Goal: Register for event/course

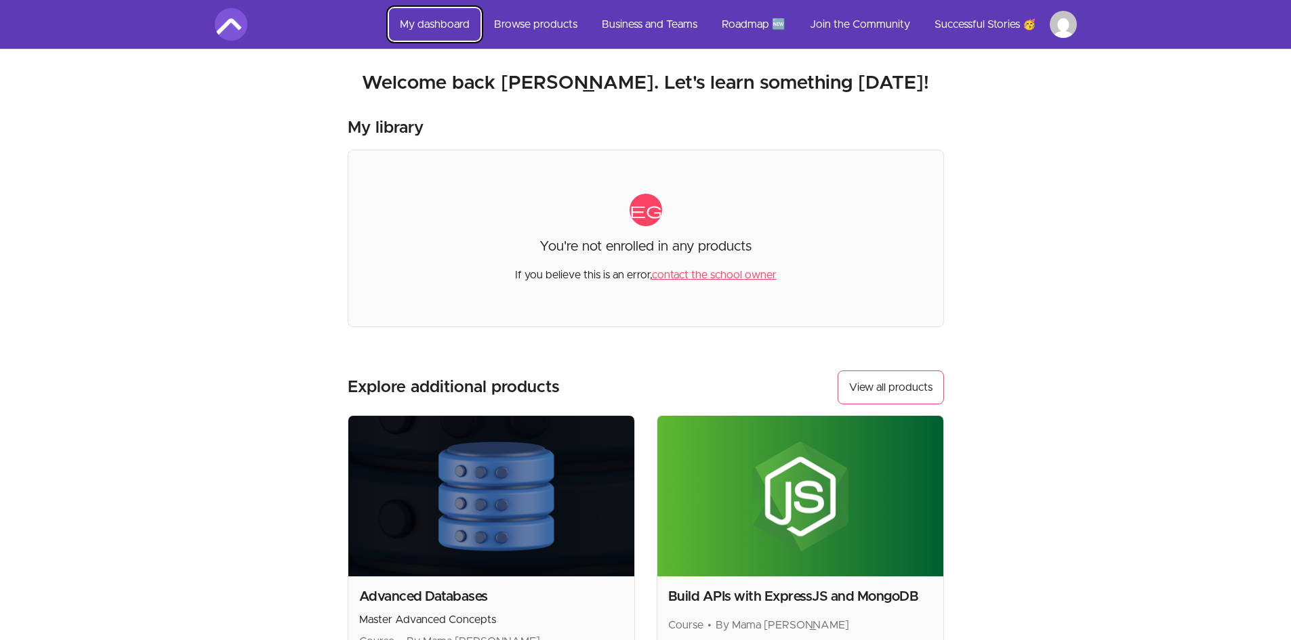
click at [452, 27] on link "My dashboard" at bounding box center [434, 24] width 91 height 33
click at [441, 33] on link "My dashboard" at bounding box center [434, 24] width 91 height 33
click at [440, 24] on link "My dashboard" at bounding box center [434, 24] width 91 height 33
click at [512, 21] on link "Browse products" at bounding box center [535, 24] width 105 height 33
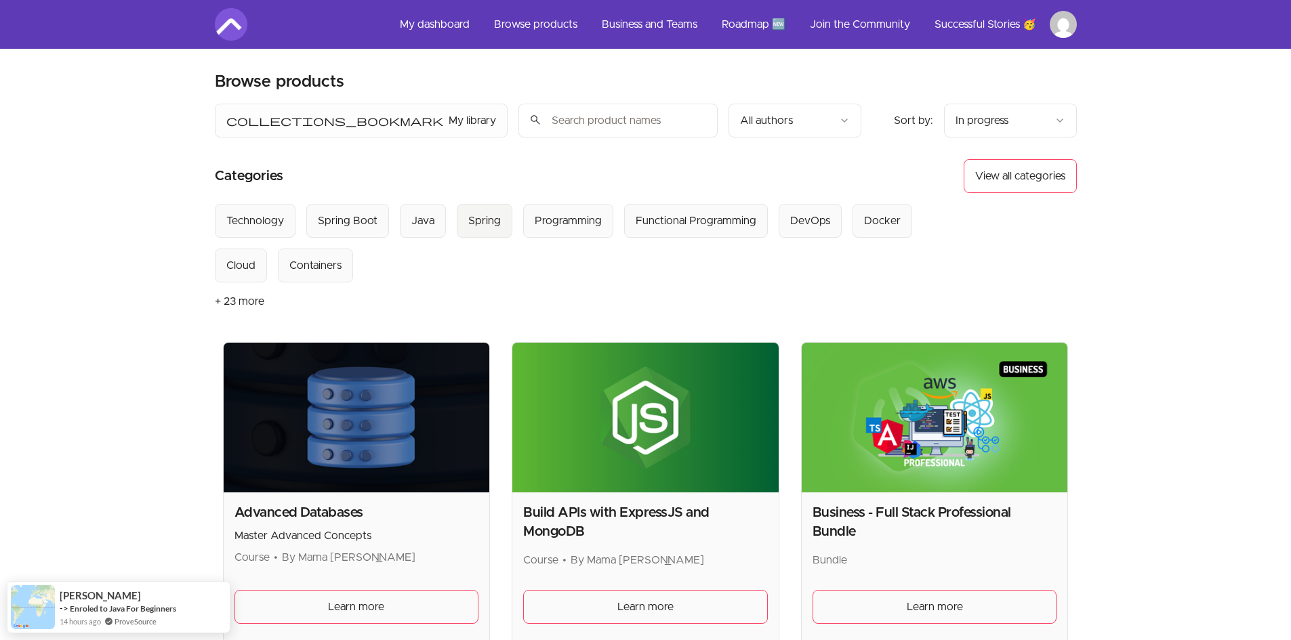
click at [492, 222] on div "Spring" at bounding box center [484, 221] width 33 height 16
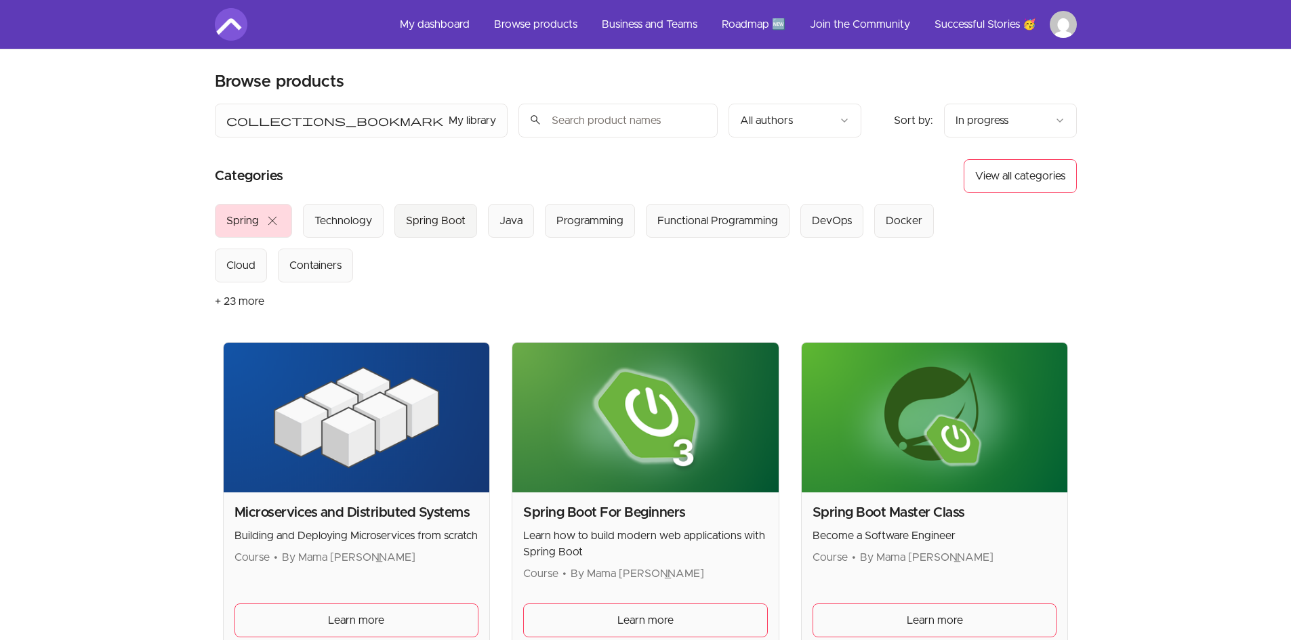
click at [440, 225] on div "Spring Boot" at bounding box center [436, 221] width 60 height 16
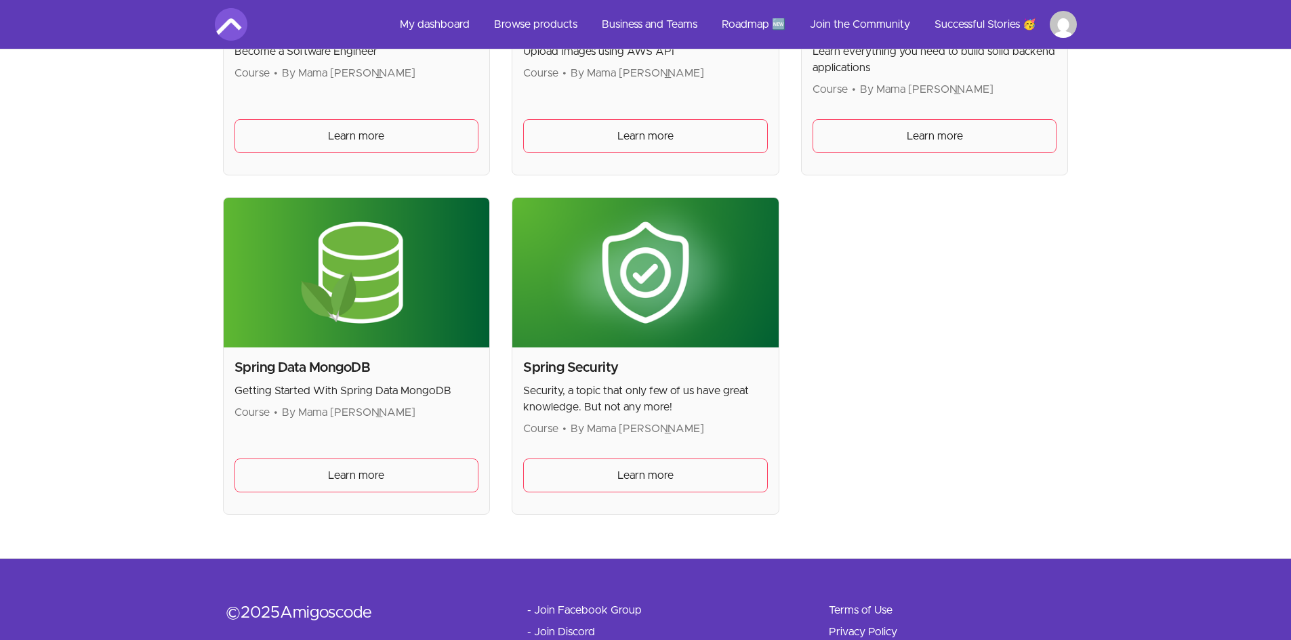
scroll to position [889, 0]
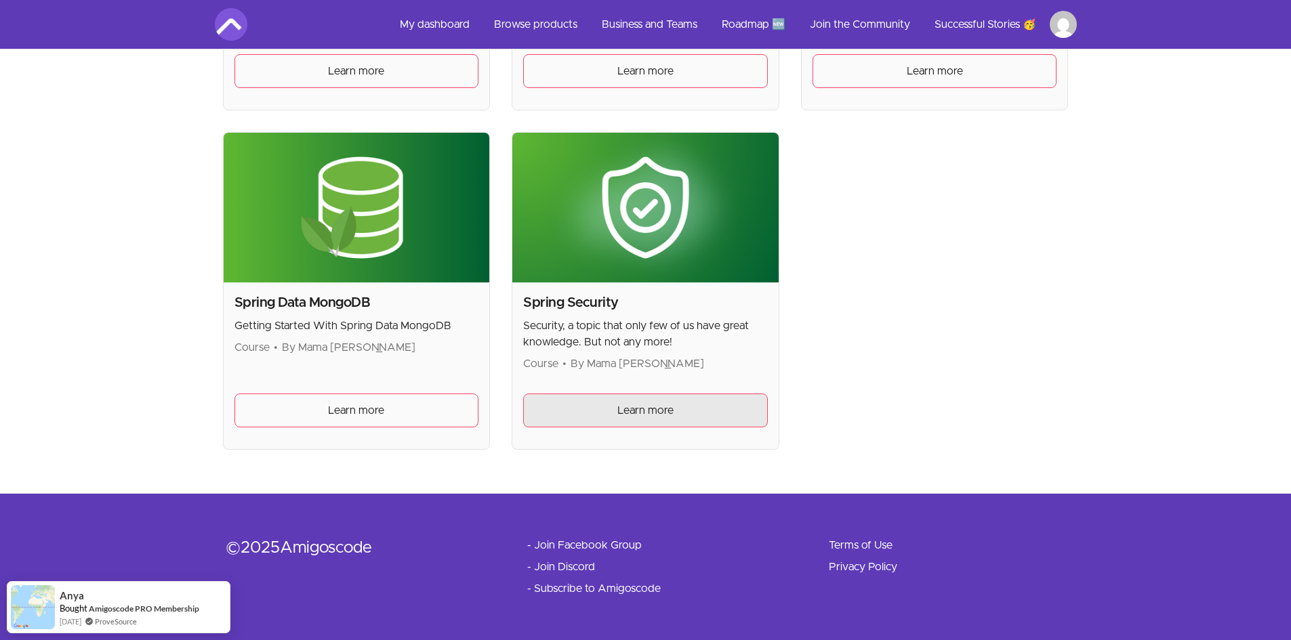
click at [615, 415] on link "Learn more" at bounding box center [645, 411] width 245 height 34
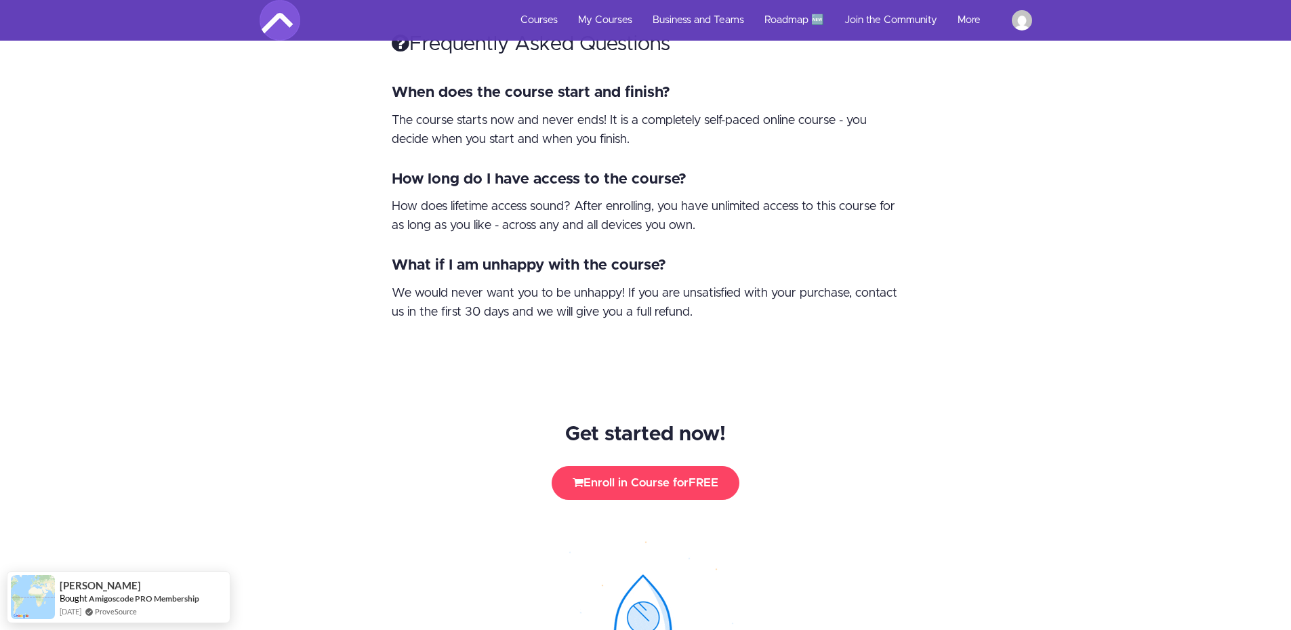
scroll to position [4586, 0]
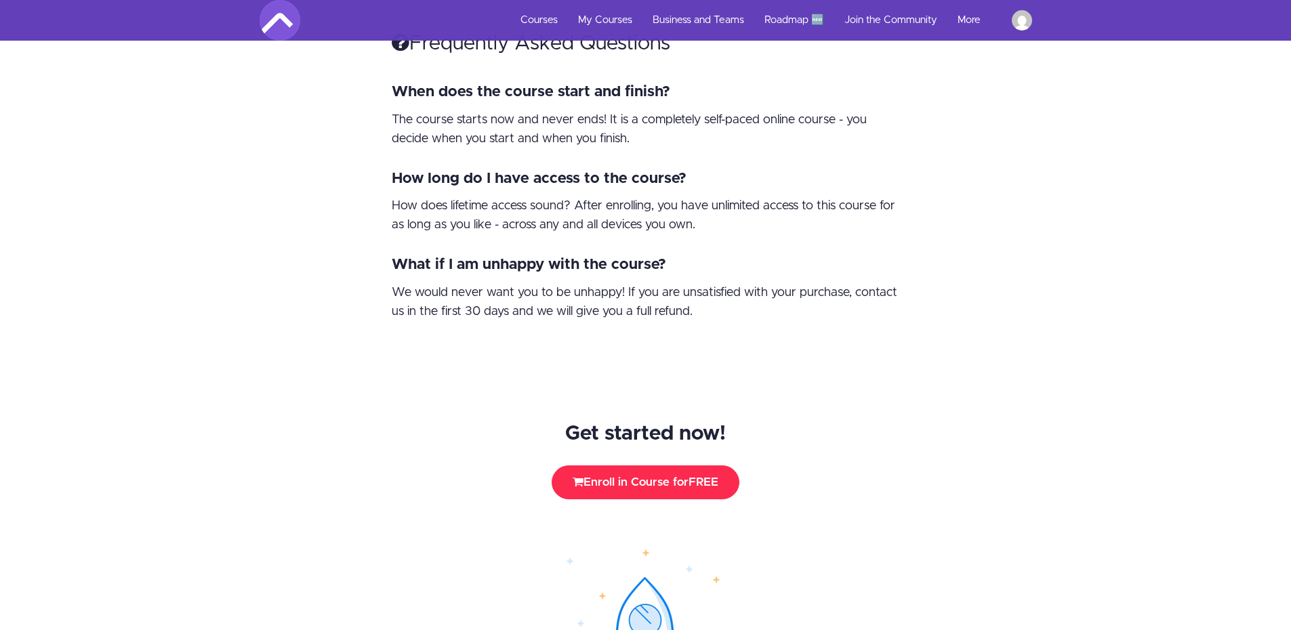
click at [700, 476] on span "FREE" at bounding box center [704, 482] width 30 height 12
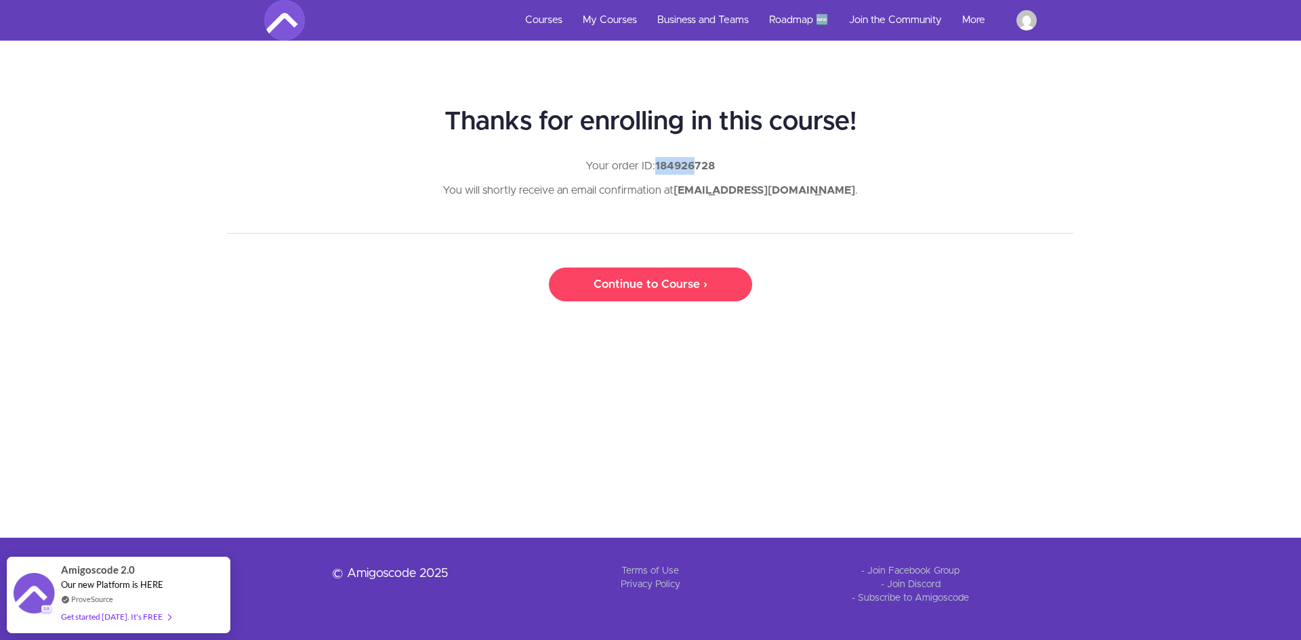
drag, startPoint x: 656, startPoint y: 163, endPoint x: 699, endPoint y: 161, distance: 42.8
click at [699, 161] on strong "184926728" at bounding box center [685, 166] width 60 height 11
click at [853, 149] on div "Thanks for enrolling in this course! Your order ID: 184926728 You will shortly …" at bounding box center [650, 170] width 867 height 125
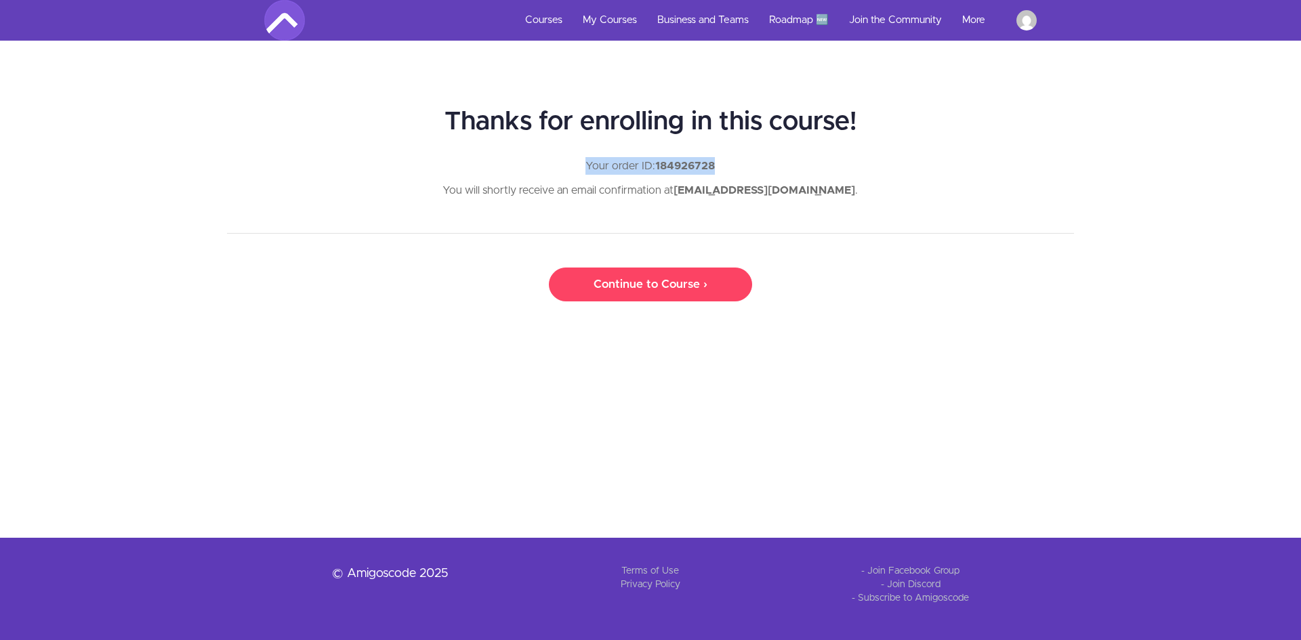
drag, startPoint x: 586, startPoint y: 168, endPoint x: 729, endPoint y: 167, distance: 143.7
click at [729, 167] on p "Your order ID: 184926728" at bounding box center [650, 166] width 847 height 18
click at [806, 168] on div "Copy" at bounding box center [801, 166] width 37 height 20
copy p "Your order ID: 184926728"
click at [974, 295] on center "Continue to Course ›" at bounding box center [650, 285] width 1301 height 34
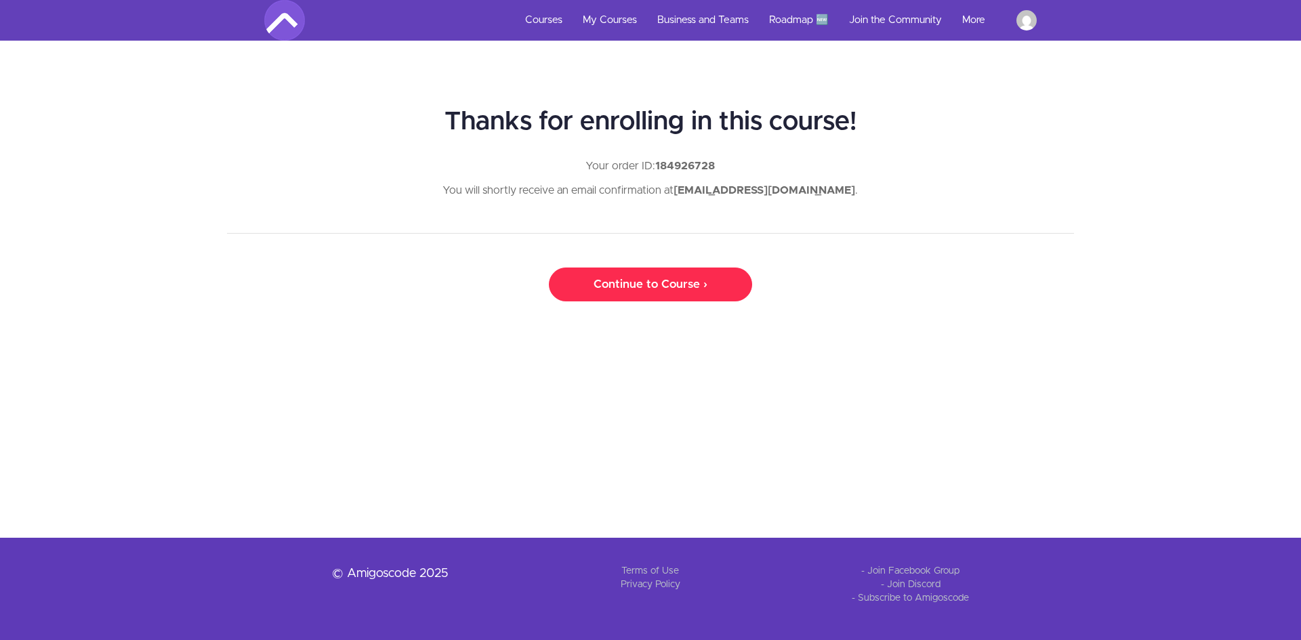
click at [651, 288] on link "Continue to Course ›" at bounding box center [650, 285] width 203 height 34
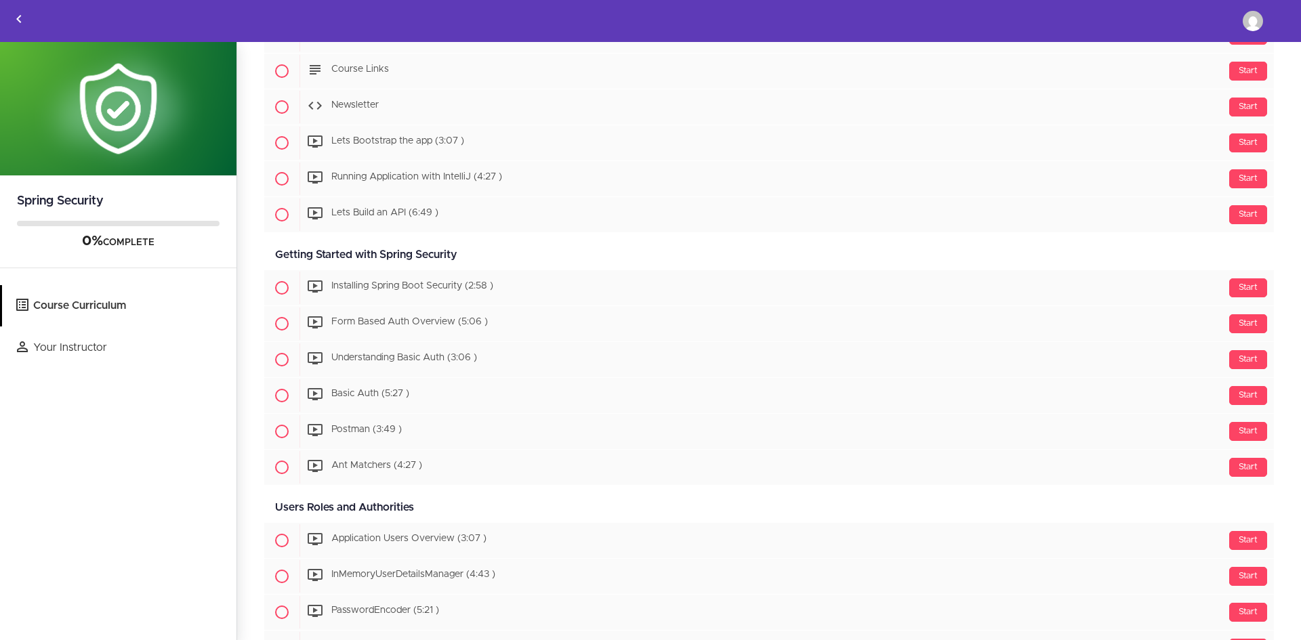
scroll to position [226, 0]
